Goal: Task Accomplishment & Management: Use online tool/utility

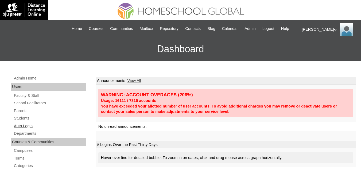
click at [26, 130] on link "Auto Login" at bounding box center [49, 126] width 73 height 7
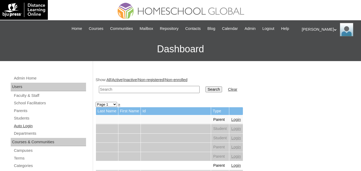
click at [30, 130] on link "Auto Login" at bounding box center [49, 126] width 73 height 7
click at [117, 93] on input "text" at bounding box center [149, 89] width 101 height 7
type input "Renee Carlize"
click at [205, 87] on input "Search" at bounding box center [213, 90] width 17 height 6
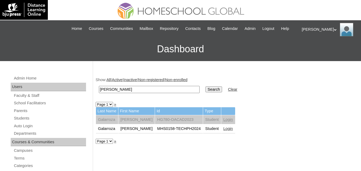
click at [224, 131] on link "Login" at bounding box center [228, 129] width 10 height 4
